Goal: Ask a question

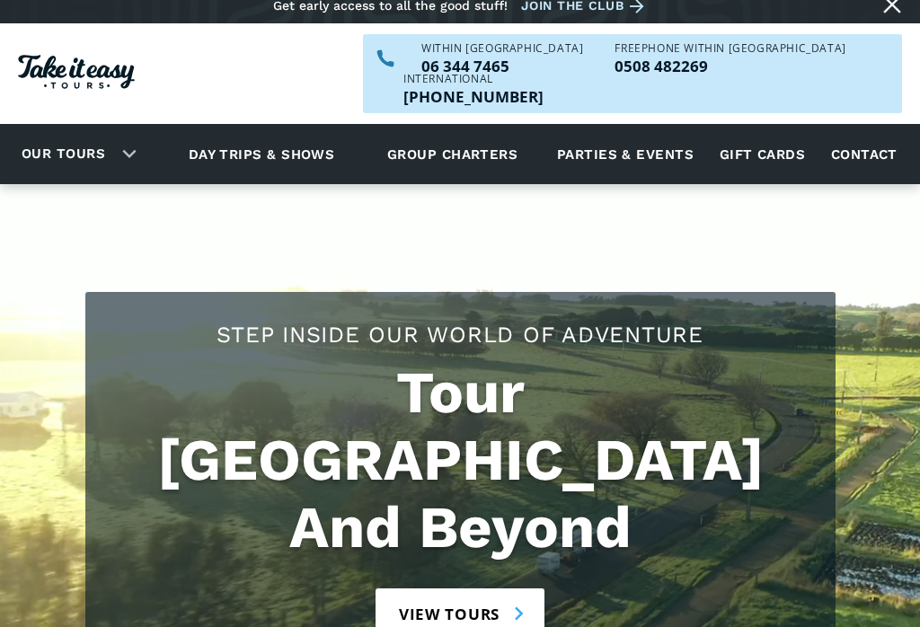
scroll to position [9, 0]
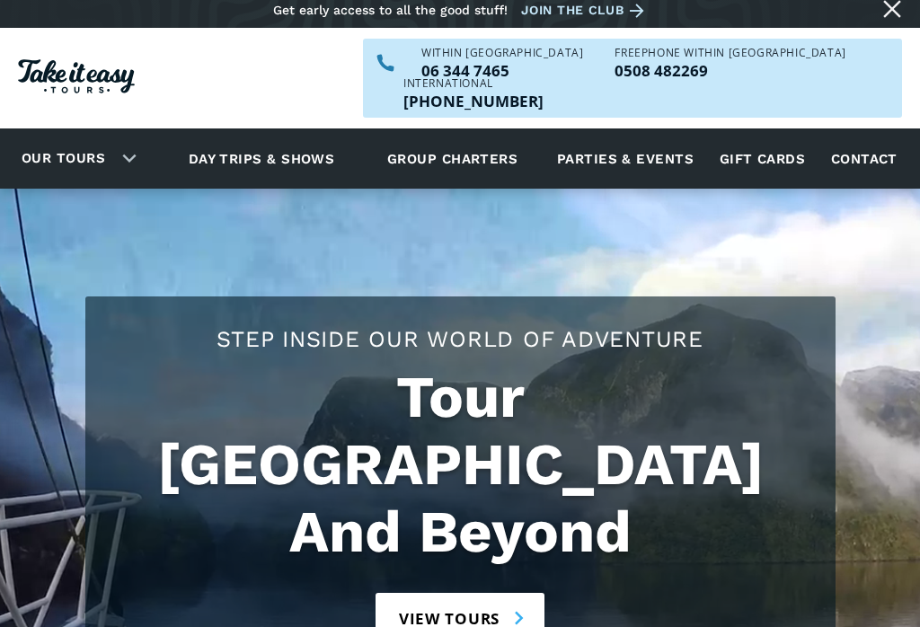
click at [464, 593] on link "View tours" at bounding box center [461, 618] width 170 height 51
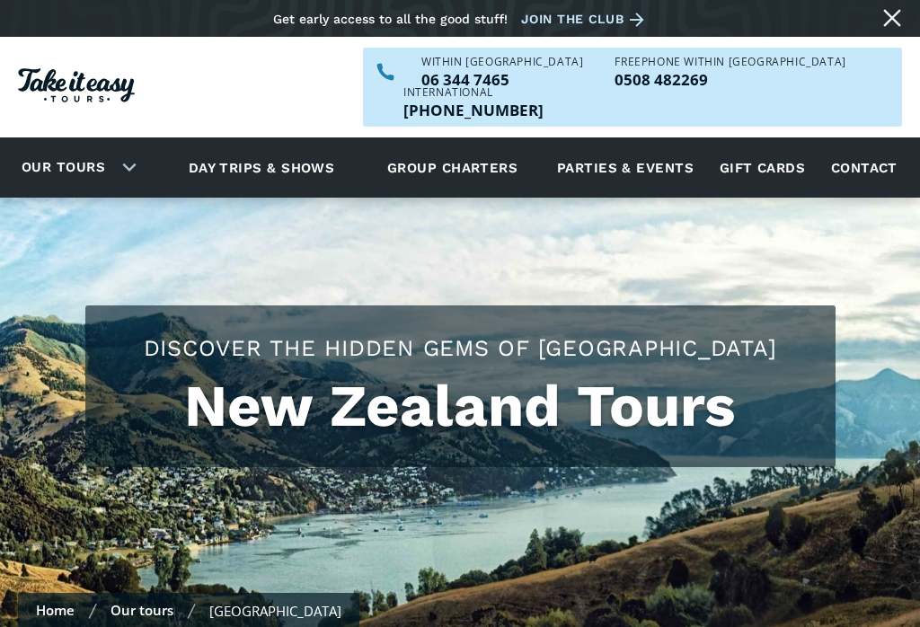
click at [872, 143] on link "Contact" at bounding box center [864, 167] width 84 height 49
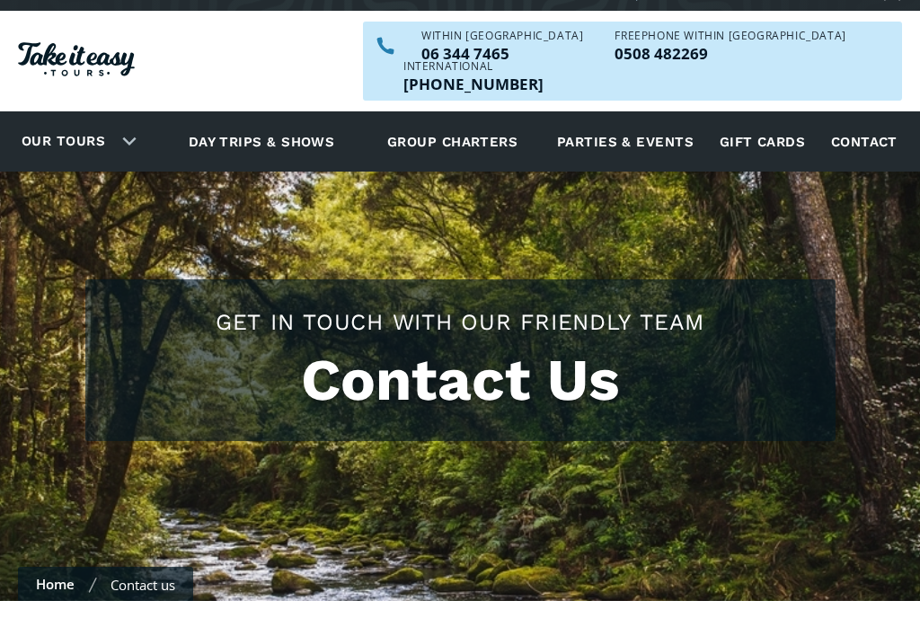
scroll to position [404, 0]
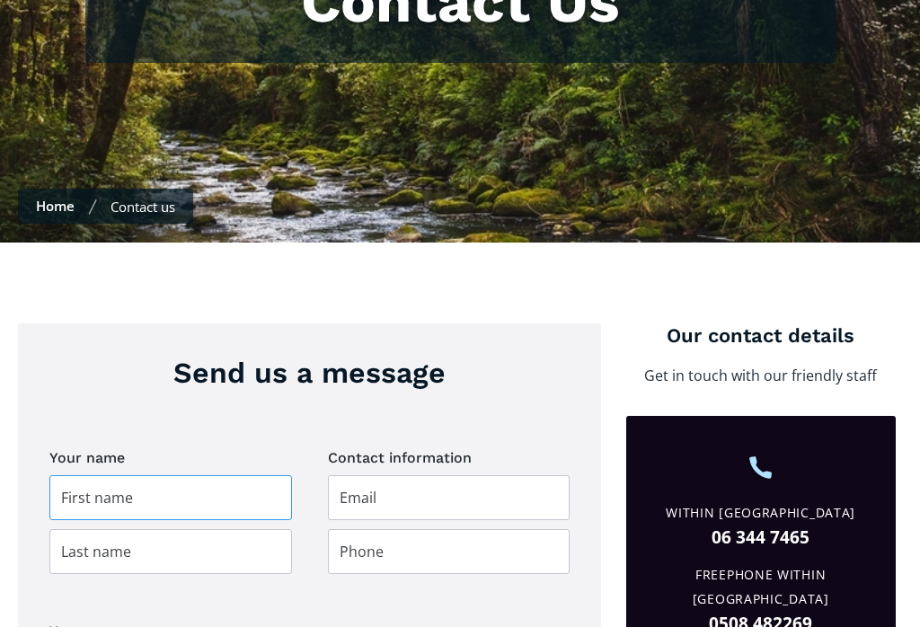
click at [119, 475] on input "Contact page" at bounding box center [170, 497] width 243 height 45
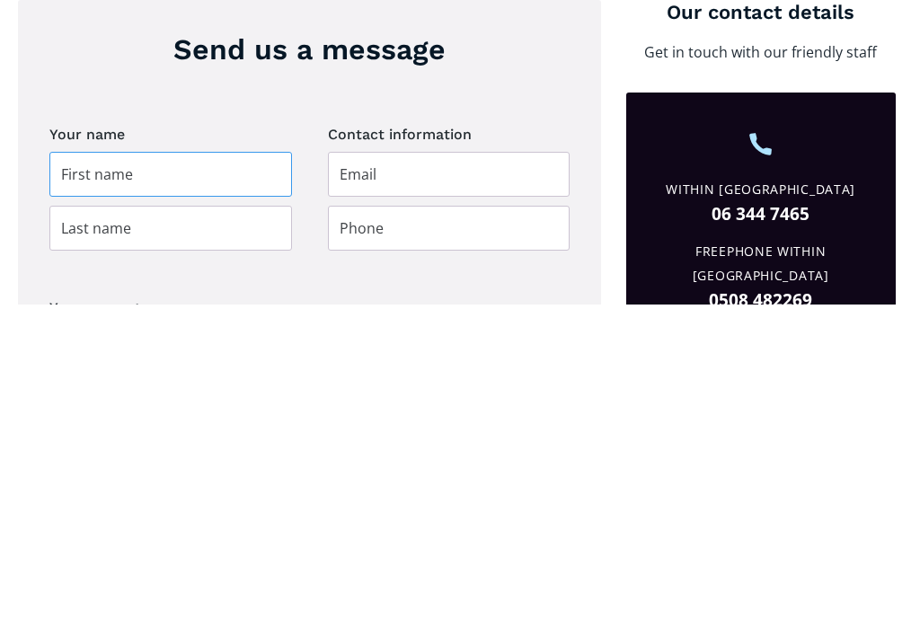
type input "Rosemary"
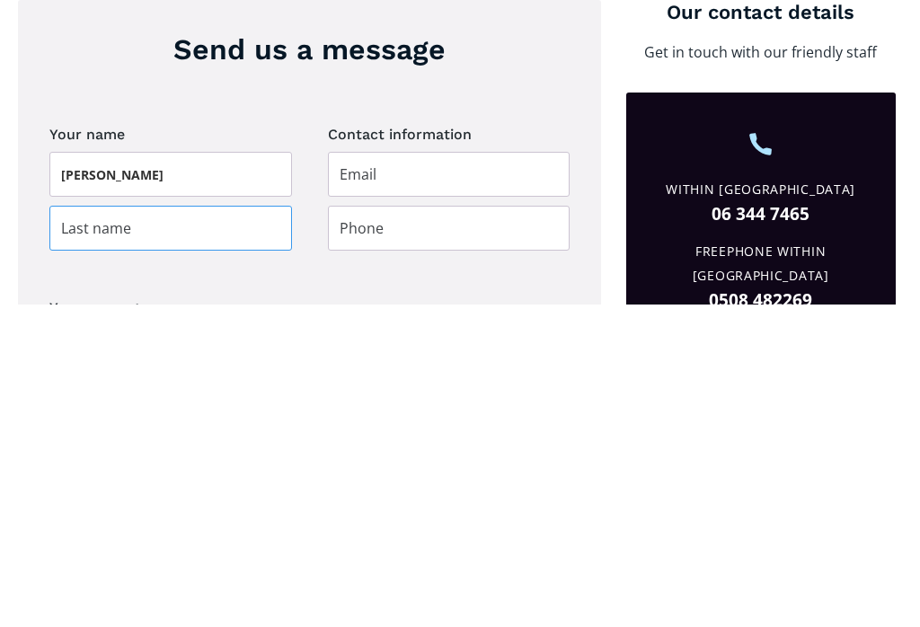
type input "Smith"
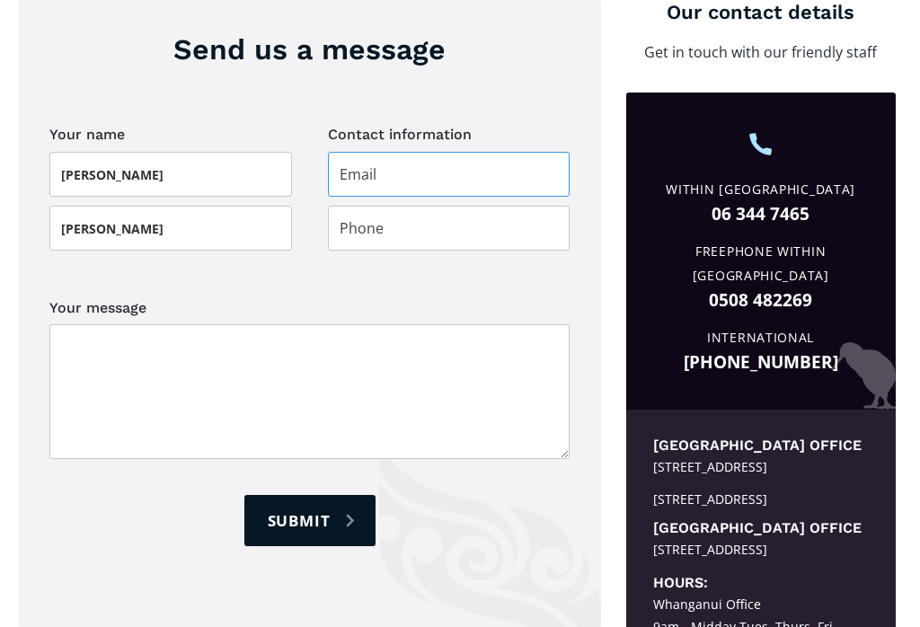
click at [385, 152] on input "Contact page" at bounding box center [449, 174] width 243 height 45
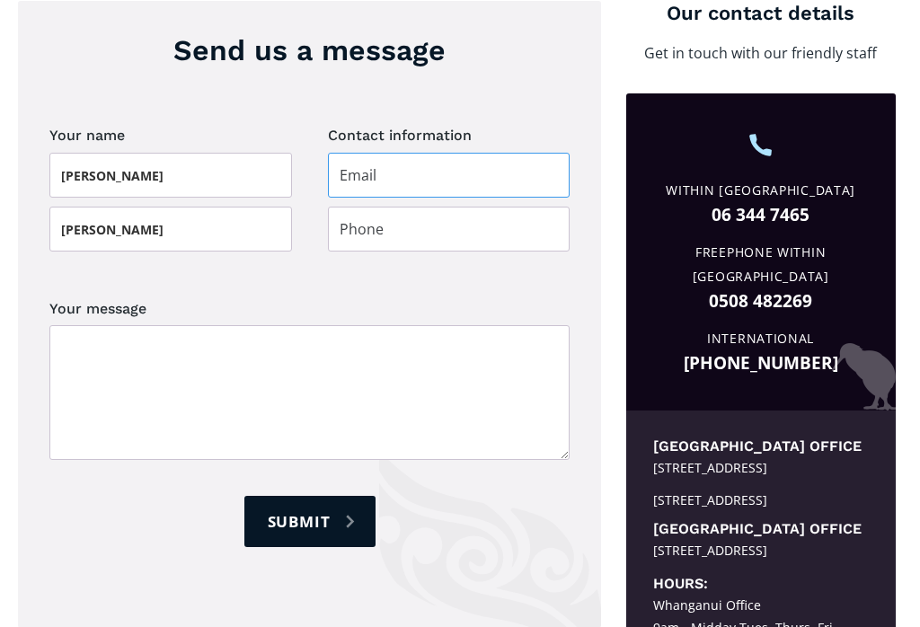
type input "rosemarysmith414@gmail.com"
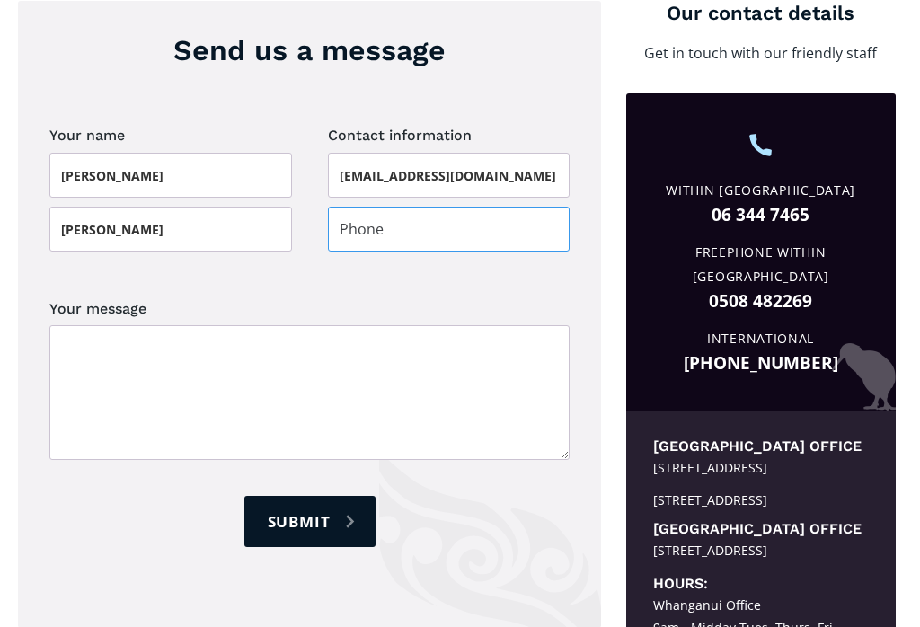
type input "0211450367"
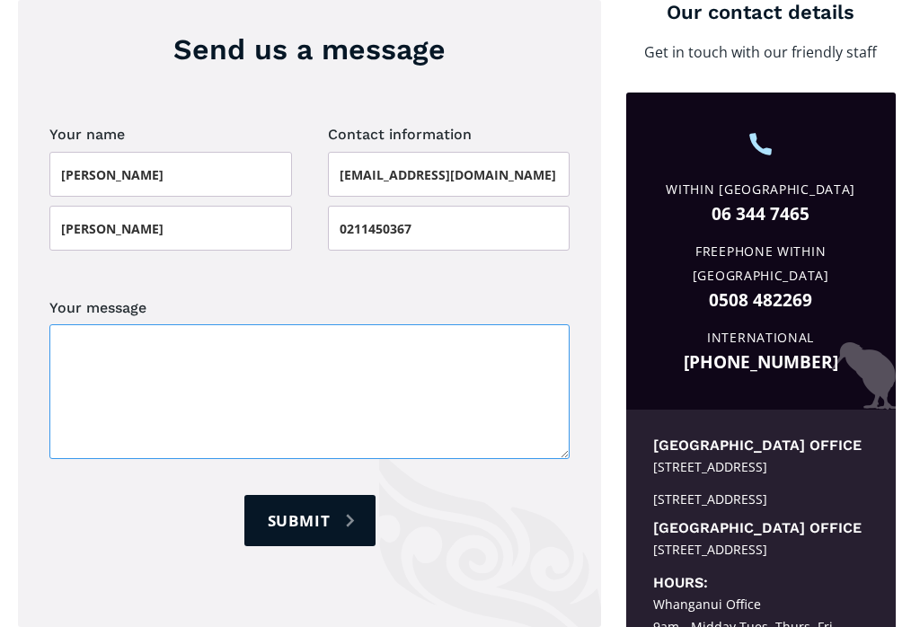
click at [108, 325] on textarea "Your message" at bounding box center [309, 392] width 520 height 135
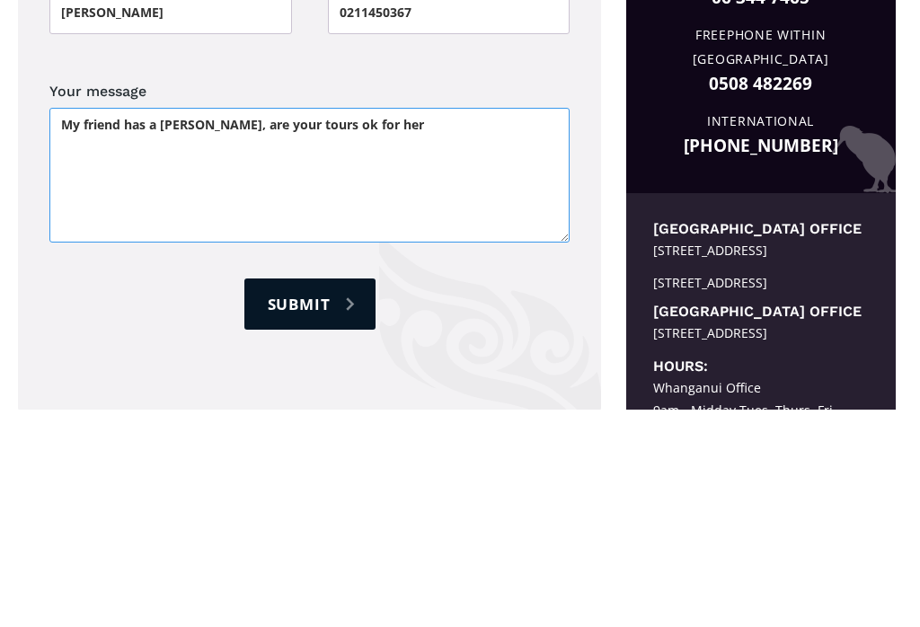
type textarea "My friend has a walker, are your tours ok for her"
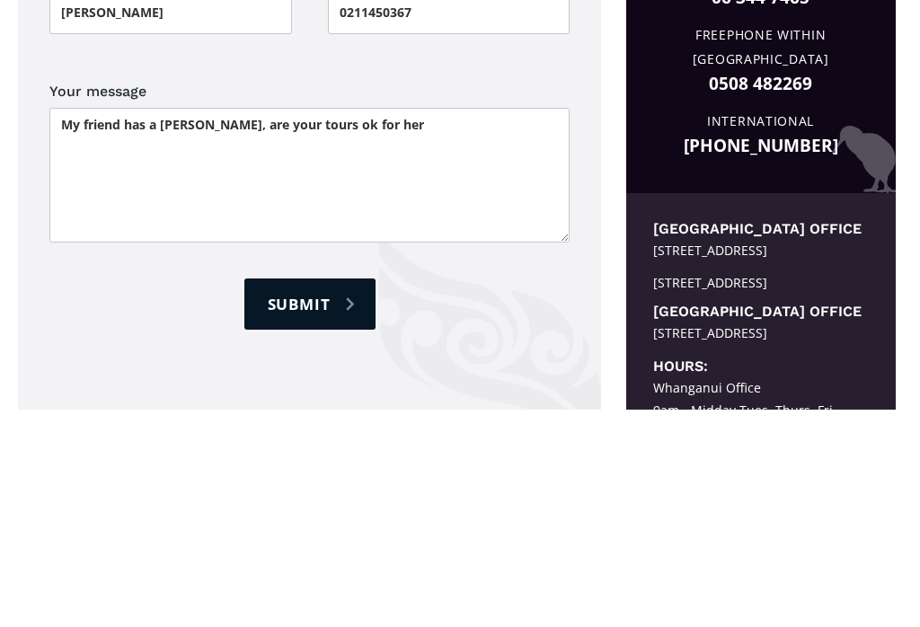
click at [308, 496] on input "Submit" at bounding box center [309, 521] width 131 height 51
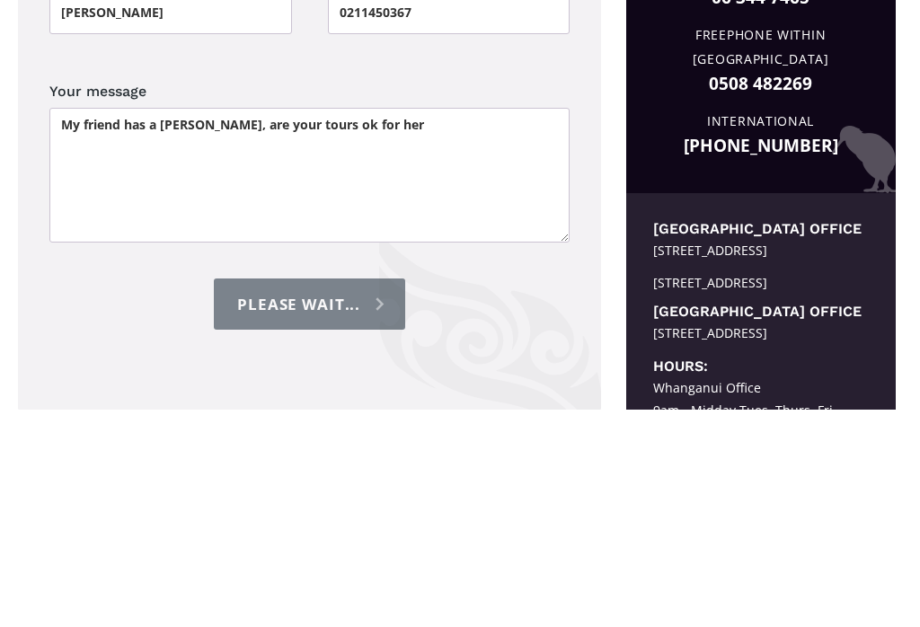
type input "Please wait..."
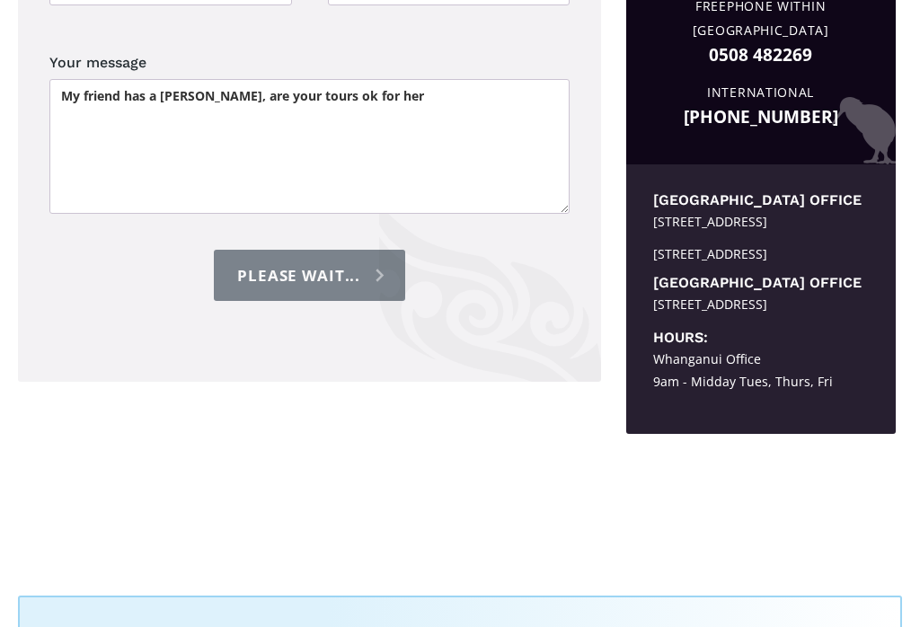
scroll to position [973, 0]
